Goal: Information Seeking & Learning: Learn about a topic

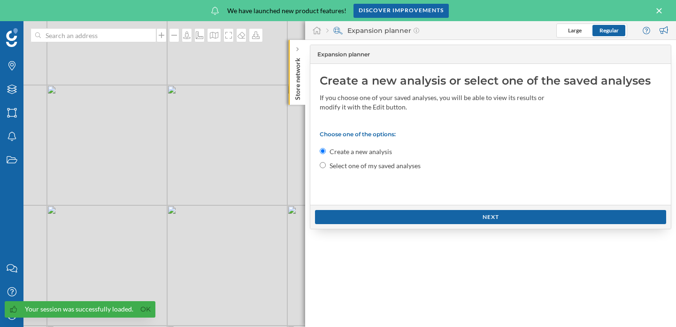
click at [227, 122] on div "© Mapbox © OpenStreetMap Improve this map" at bounding box center [338, 173] width 676 height 305
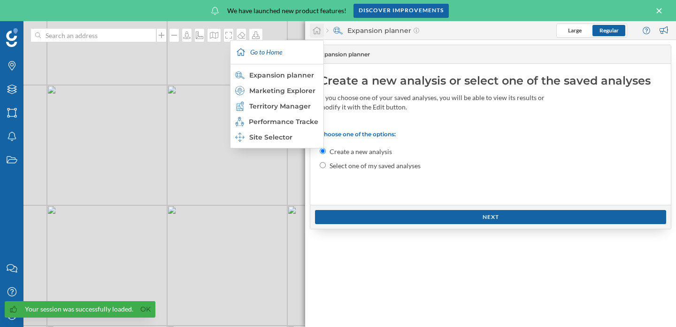
click at [318, 31] on icon at bounding box center [316, 30] width 9 height 8
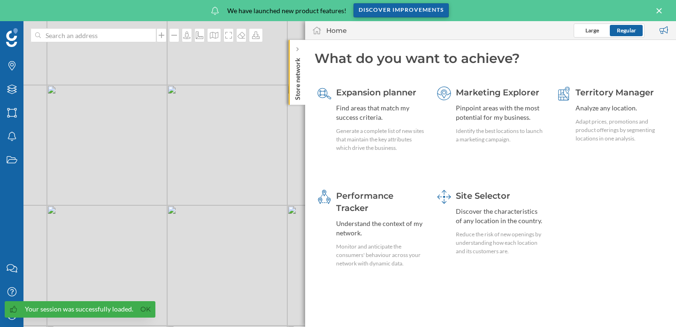
click at [416, 13] on div "Discover improvements" at bounding box center [400, 10] width 95 height 14
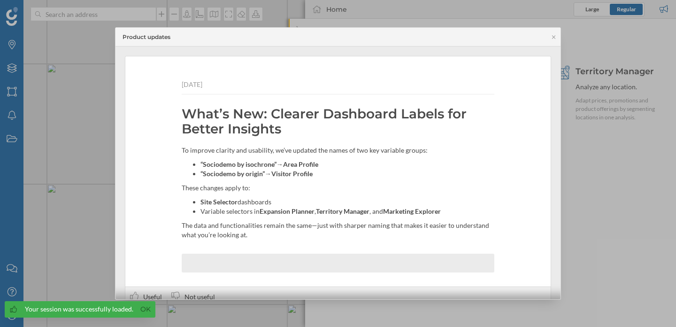
scroll to position [26, 0]
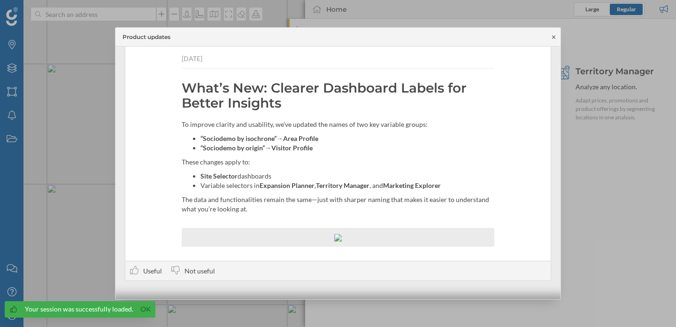
click at [551, 36] on icon at bounding box center [553, 37] width 7 height 6
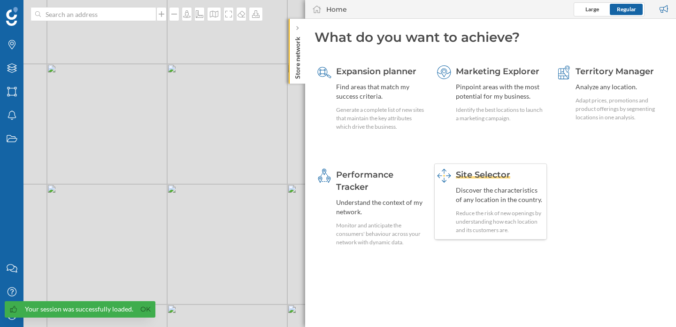
click at [495, 191] on div "Discover the characteristics of any location in the country." at bounding box center [500, 194] width 88 height 19
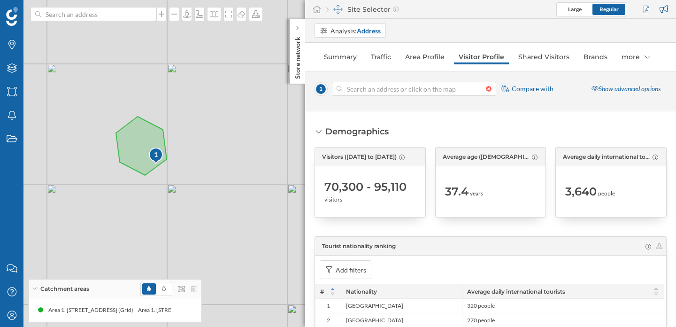
click at [489, 90] on div at bounding box center [491, 89] width 10 height 6
click at [486, 90] on input at bounding box center [414, 89] width 144 height 14
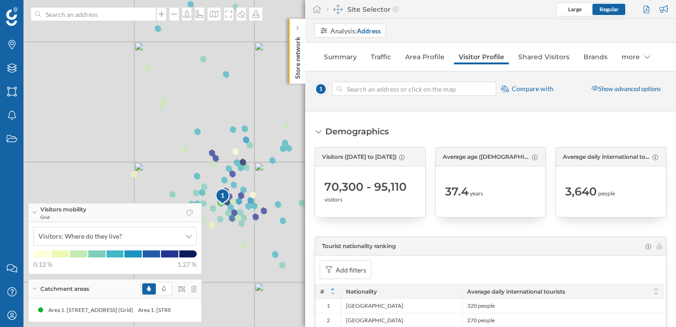
click at [227, 244] on div "1 © Mapbox © OpenStreetMap Improve this map" at bounding box center [338, 163] width 676 height 327
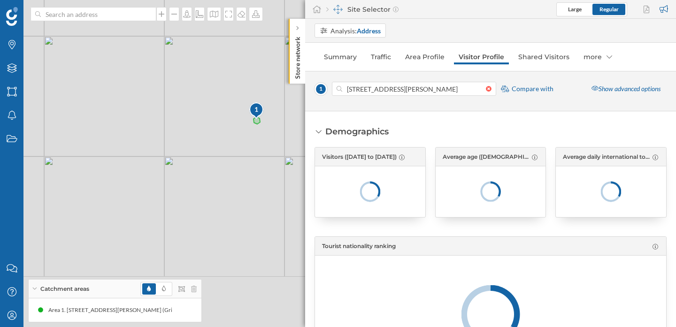
drag, startPoint x: 227, startPoint y: 244, endPoint x: 275, endPoint y: 140, distance: 115.0
click at [275, 140] on div "1 © Mapbox © OpenStreetMap Improve this map" at bounding box center [338, 163] width 676 height 327
drag, startPoint x: 189, startPoint y: 187, endPoint x: 267, endPoint y: 116, distance: 105.6
click at [267, 116] on div "1 © Mapbox © OpenStreetMap Improve this map" at bounding box center [338, 163] width 676 height 327
drag, startPoint x: 186, startPoint y: 160, endPoint x: 285, endPoint y: 91, distance: 120.8
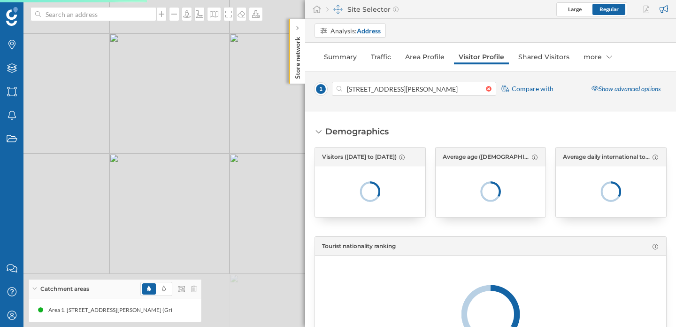
click at [285, 91] on div "1 © Mapbox © OpenStreetMap Improve this map" at bounding box center [338, 163] width 676 height 327
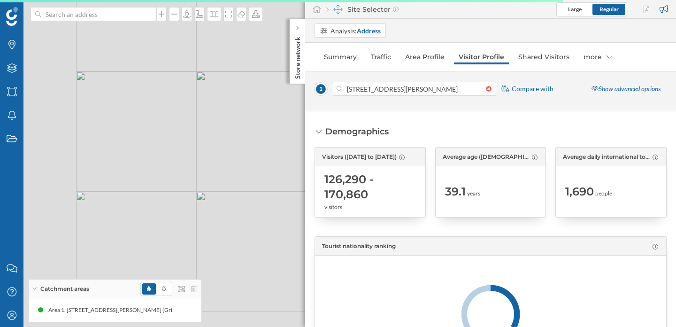
drag, startPoint x: 150, startPoint y: 137, endPoint x: 235, endPoint y: 55, distance: 117.8
click at [235, 55] on div "1 © Mapbox © OpenStreetMap Improve this map" at bounding box center [338, 163] width 676 height 327
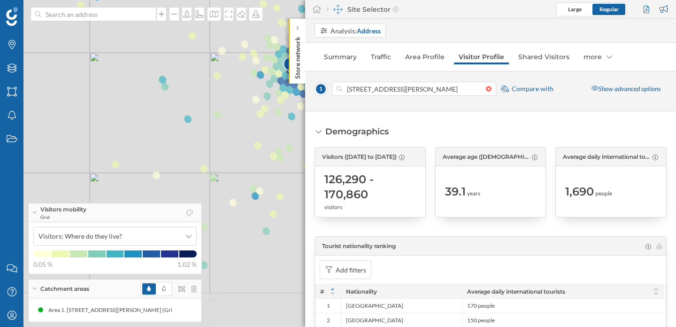
drag, startPoint x: 104, startPoint y: 184, endPoint x: 182, endPoint y: 67, distance: 141.2
click at [182, 67] on div "1 © Mapbox © OpenStreetMap Improve this map" at bounding box center [338, 163] width 676 height 327
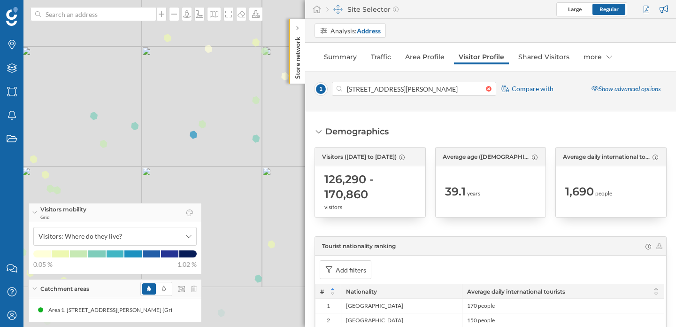
drag, startPoint x: 216, startPoint y: 153, endPoint x: 270, endPoint y: 49, distance: 116.7
click at [270, 49] on div "1 © Mapbox © OpenStreetMap Improve this map" at bounding box center [338, 163] width 676 height 327
drag, startPoint x: 272, startPoint y: 117, endPoint x: 241, endPoint y: 191, distance: 80.1
click at [241, 191] on div "1 © Mapbox © OpenStreetMap Improve this map" at bounding box center [338, 163] width 676 height 327
drag, startPoint x: 189, startPoint y: 139, endPoint x: 280, endPoint y: 185, distance: 101.8
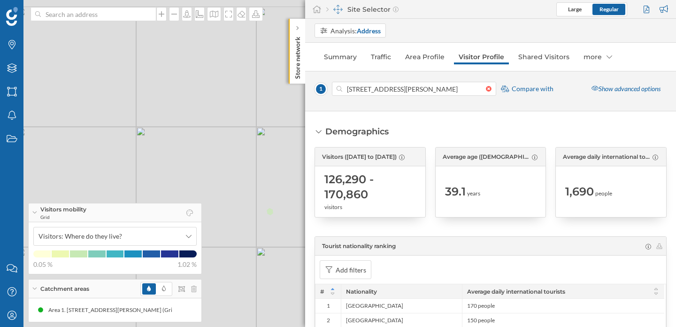
click at [280, 185] on div "1 © Mapbox © OpenStreetMap Improve this map" at bounding box center [338, 163] width 676 height 327
drag, startPoint x: 200, startPoint y: 113, endPoint x: 282, endPoint y: 242, distance: 153.2
click at [282, 242] on div "1 © Mapbox © OpenStreetMap Improve this map" at bounding box center [338, 163] width 676 height 327
drag, startPoint x: 205, startPoint y: 116, endPoint x: 212, endPoint y: 240, distance: 123.6
click at [212, 240] on div "1 © Mapbox © OpenStreetMap Improve this map" at bounding box center [338, 163] width 676 height 327
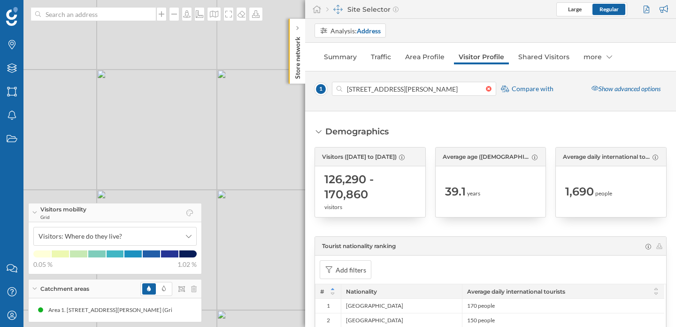
drag, startPoint x: 278, startPoint y: 188, endPoint x: 202, endPoint y: 261, distance: 105.5
click at [202, 261] on div "1 © Mapbox © OpenStreetMap Improve this map" at bounding box center [338, 163] width 676 height 327
drag, startPoint x: 240, startPoint y: 136, endPoint x: 291, endPoint y: 321, distance: 191.4
click at [291, 321] on div "1 © Mapbox © OpenStreetMap Improve this map" at bounding box center [338, 163] width 676 height 327
drag, startPoint x: 282, startPoint y: 215, endPoint x: 252, endPoint y: 325, distance: 113.7
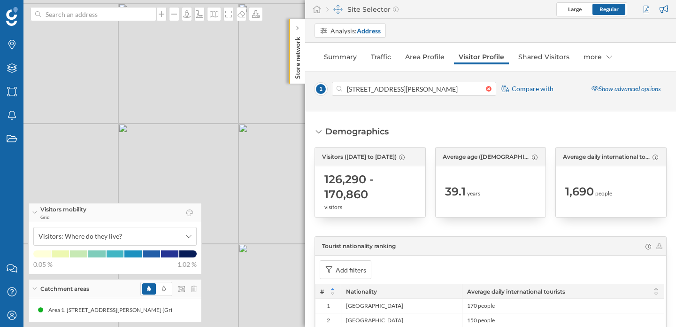
click at [252, 325] on div "1 © Mapbox © OpenStreetMap Improve this map" at bounding box center [338, 163] width 676 height 327
drag, startPoint x: 222, startPoint y: 244, endPoint x: 222, endPoint y: 287, distance: 43.2
click at [222, 287] on div "1 © Mapbox © OpenStreetMap Improve this map" at bounding box center [338, 163] width 676 height 327
drag, startPoint x: 267, startPoint y: 270, endPoint x: 123, endPoint y: 160, distance: 180.4
click at [123, 160] on div "1 © Mapbox © OpenStreetMap Improve this map" at bounding box center [338, 163] width 676 height 327
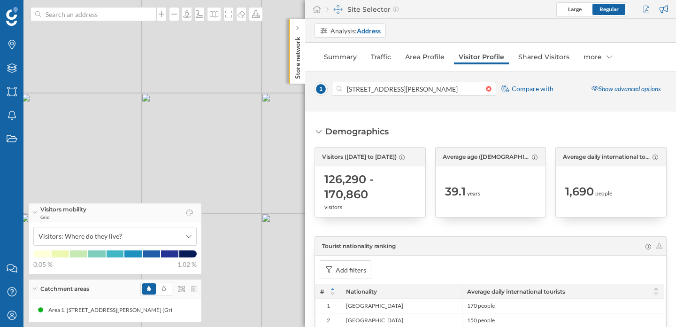
drag, startPoint x: 218, startPoint y: 131, endPoint x: 122, endPoint y: 180, distance: 107.9
click at [122, 180] on div "1 © Mapbox © OpenStreetMap Improve this map" at bounding box center [338, 163] width 676 height 327
drag, startPoint x: 189, startPoint y: 142, endPoint x: 158, endPoint y: 247, distance: 109.6
click at [158, 247] on div "Brands Layers Areas Notifications States Contact us Help Center My Profile Visi…" at bounding box center [338, 163] width 676 height 327
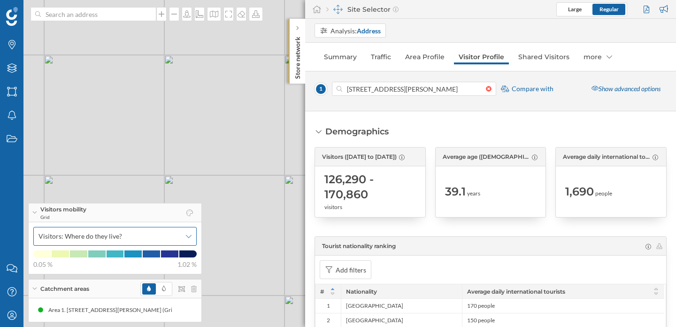
drag, startPoint x: 220, startPoint y: 151, endPoint x: 176, endPoint y: 236, distance: 95.3
click at [176, 236] on div "Brands Layers Areas Notifications States Contact us Help Center My Profile Visi…" at bounding box center [338, 163] width 676 height 327
drag, startPoint x: 249, startPoint y: 176, endPoint x: 198, endPoint y: 225, distance: 70.7
click at [198, 225] on div "Brands Layers Areas Notifications States Contact us Help Center My Profile Visi…" at bounding box center [338, 163] width 676 height 327
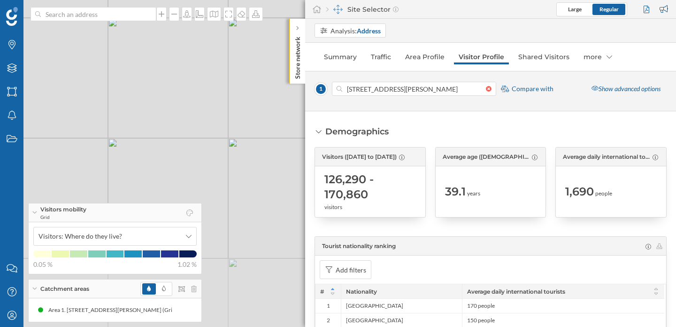
drag, startPoint x: 229, startPoint y: 245, endPoint x: 292, endPoint y: 103, distance: 156.1
click at [292, 103] on div "1 © Mapbox © OpenStreetMap Improve this map" at bounding box center [338, 163] width 676 height 327
drag, startPoint x: 243, startPoint y: 164, endPoint x: 272, endPoint y: 68, distance: 100.5
click at [272, 68] on div "1 © Mapbox © OpenStreetMap Improve this map" at bounding box center [338, 163] width 676 height 327
drag, startPoint x: 255, startPoint y: 114, endPoint x: 260, endPoint y: 75, distance: 39.3
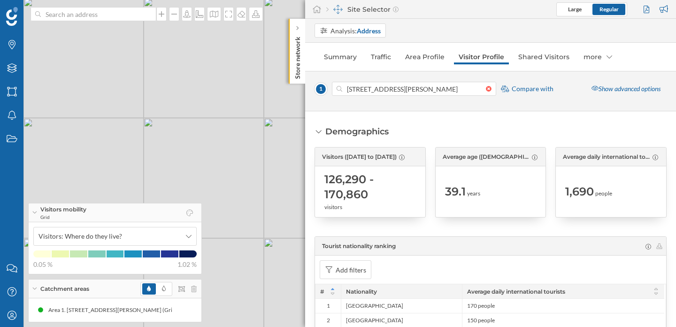
click at [260, 75] on div "1 © Mapbox © OpenStreetMap Improve this map" at bounding box center [338, 163] width 676 height 327
drag, startPoint x: 130, startPoint y: 105, endPoint x: 277, endPoint y: 224, distance: 189.5
click at [277, 224] on div "1 © Mapbox © OpenStreetMap Improve this map" at bounding box center [338, 163] width 676 height 327
drag, startPoint x: 241, startPoint y: 86, endPoint x: 212, endPoint y: 176, distance: 95.0
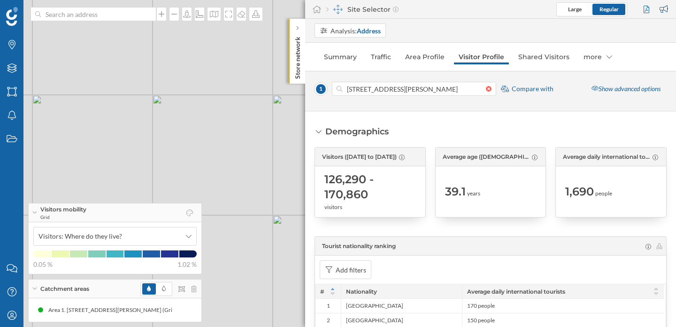
click at [212, 176] on div "1 © Mapbox © OpenStreetMap Improve this map" at bounding box center [338, 163] width 676 height 327
drag, startPoint x: 224, startPoint y: 106, endPoint x: 281, endPoint y: 24, distance: 99.3
click at [281, 24] on div "1 © Mapbox © OpenStreetMap Improve this map" at bounding box center [338, 163] width 676 height 327
click at [157, 129] on div "1 © Mapbox © OpenStreetMap Improve this map" at bounding box center [338, 163] width 676 height 327
drag, startPoint x: 161, startPoint y: 142, endPoint x: 249, endPoint y: 51, distance: 126.8
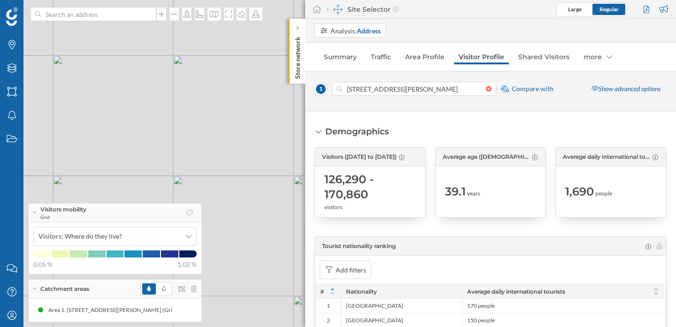
click at [249, 51] on div "1 © Mapbox © OpenStreetMap Improve this map" at bounding box center [338, 163] width 676 height 327
drag, startPoint x: 222, startPoint y: 121, endPoint x: 240, endPoint y: 79, distance: 45.2
click at [240, 79] on div "1 © Mapbox © OpenStreetMap Improve this map" at bounding box center [338, 163] width 676 height 327
drag, startPoint x: 148, startPoint y: 145, endPoint x: 268, endPoint y: 26, distance: 169.2
click at [268, 26] on div "1 © Mapbox © OpenStreetMap Improve this map" at bounding box center [338, 163] width 676 height 327
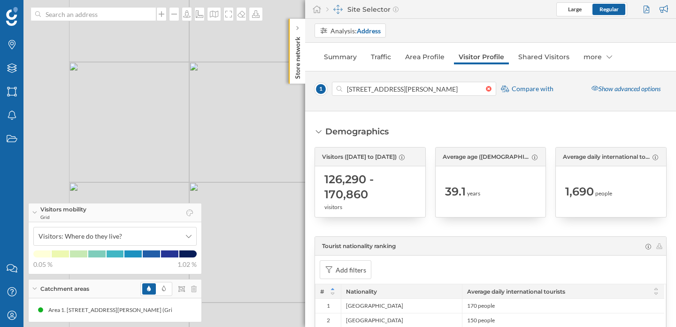
drag, startPoint x: 123, startPoint y: 118, endPoint x: 290, endPoint y: 101, distance: 168.0
click at [290, 101] on div "1 © Mapbox © OpenStreetMap Improve this map" at bounding box center [338, 163] width 676 height 327
drag, startPoint x: 172, startPoint y: 165, endPoint x: 172, endPoint y: 119, distance: 46.5
click at [172, 119] on div "1 © Mapbox © OpenStreetMap Improve this map" at bounding box center [338, 163] width 676 height 327
click at [488, 88] on div at bounding box center [491, 89] width 10 height 6
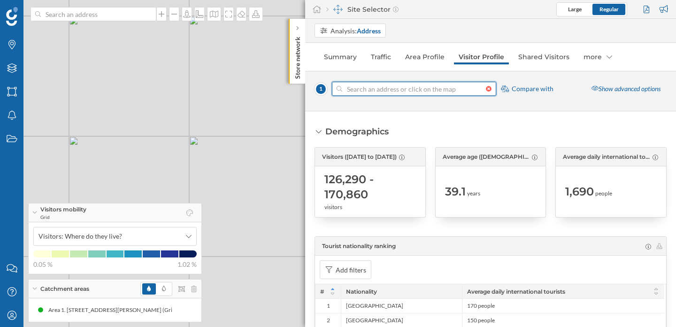
click at [486, 88] on input at bounding box center [414, 89] width 144 height 14
click at [145, 108] on div "1 © Mapbox © OpenStreetMap Improve this map" at bounding box center [338, 163] width 676 height 327
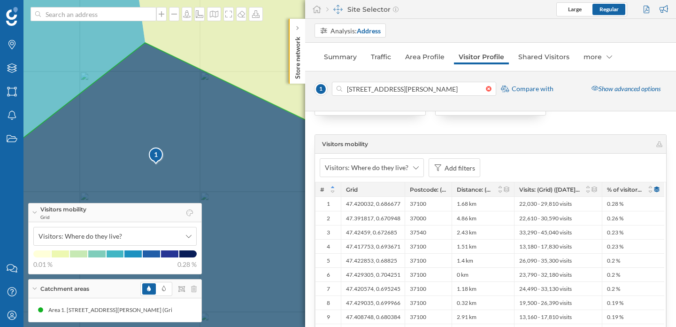
scroll to position [1969, 0]
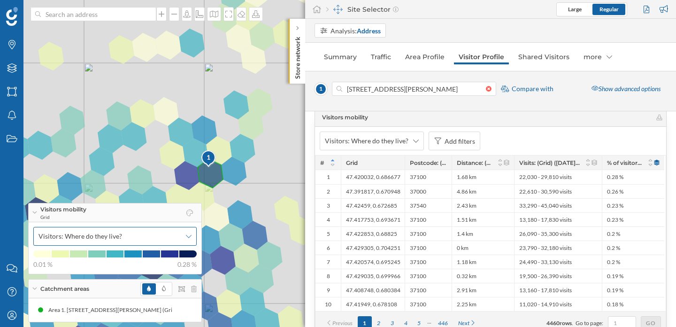
click at [189, 236] on icon at bounding box center [189, 236] width 6 height 7
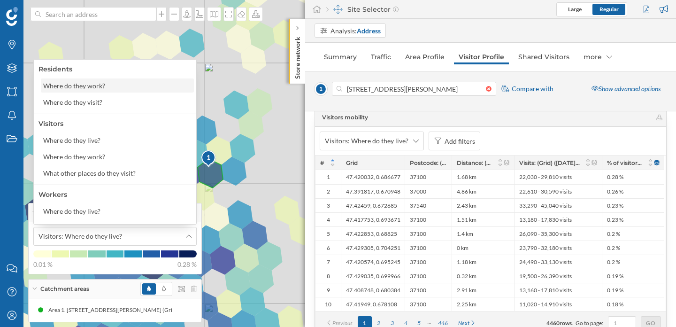
click at [133, 92] on div "Where do they work?" at bounding box center [117, 85] width 153 height 14
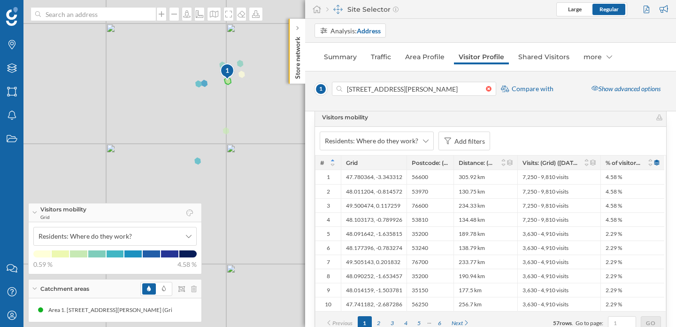
drag, startPoint x: 260, startPoint y: 256, endPoint x: 240, endPoint y: 102, distance: 155.6
click at [240, 102] on div "1 © Mapbox © OpenStreetMap Improve this map" at bounding box center [338, 163] width 676 height 327
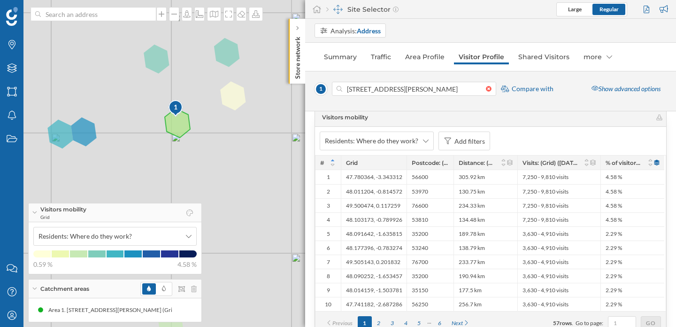
drag, startPoint x: 185, startPoint y: 89, endPoint x: 206, endPoint y: 221, distance: 134.0
click at [206, 221] on div "1 © Mapbox © OpenStreetMap Improve this map" at bounding box center [338, 163] width 676 height 327
